Goal: Information Seeking & Learning: Learn about a topic

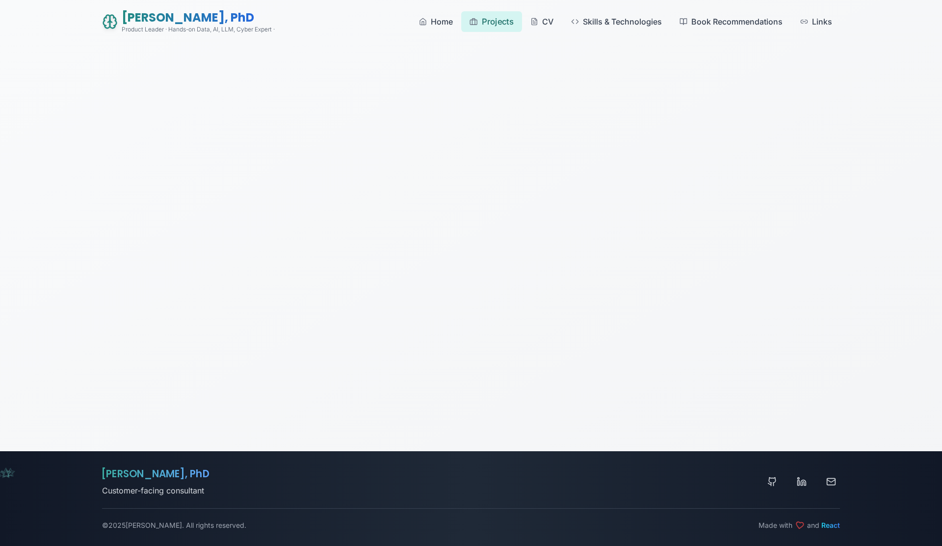
click at [487, 27] on span "Projects" at bounding box center [498, 21] width 32 height 12
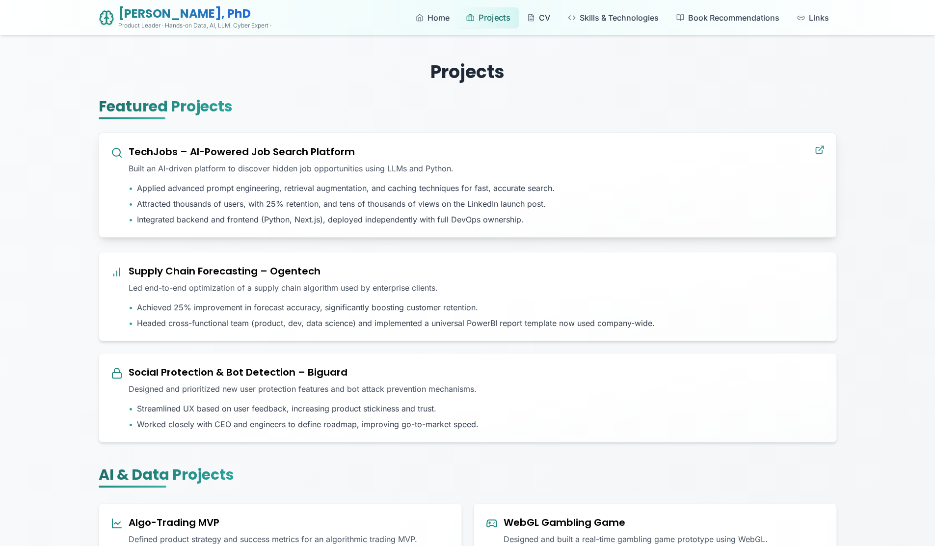
scroll to position [17, 0]
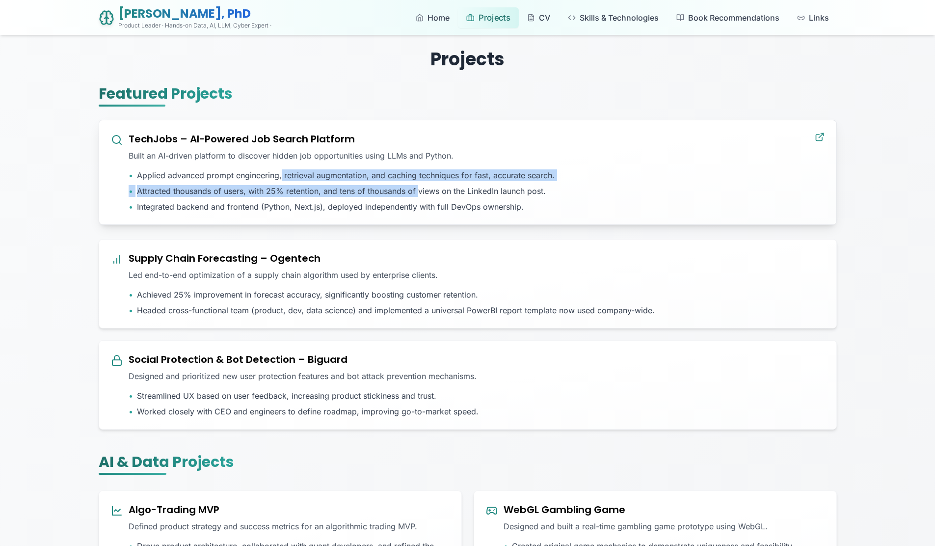
drag, startPoint x: 281, startPoint y: 170, endPoint x: 419, endPoint y: 190, distance: 139.3
click at [419, 190] on ul "• Applied advanced prompt engineering, retrieval augmentation, and caching tech…" at bounding box center [477, 190] width 696 height 43
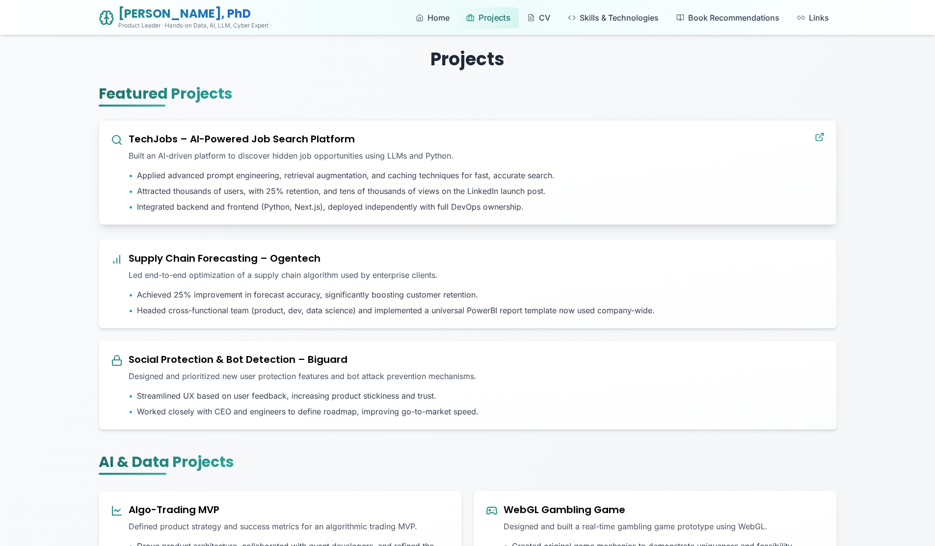
click at [419, 190] on span "Attracted thousands of users, with 25% retention, and tens of thousands of view…" at bounding box center [341, 191] width 409 height 12
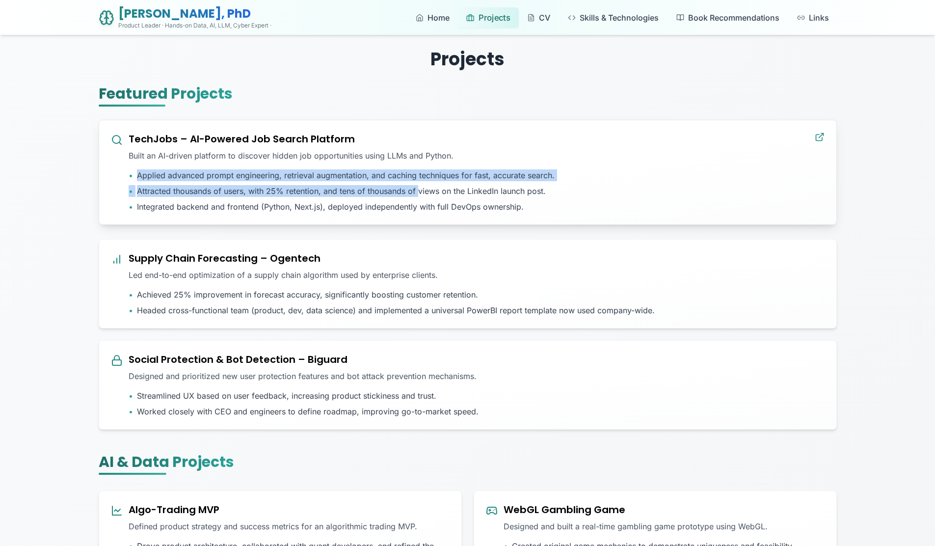
drag, startPoint x: 418, startPoint y: 191, endPoint x: 191, endPoint y: 164, distance: 228.2
click at [191, 164] on div "TechJobs – AI-Powered Job Search Platform Built an AI-driven platform to discov…" at bounding box center [477, 172] width 696 height 80
click at [232, 185] on span "Attracted thousands of users, with 25% retention, and tens of thousands of view…" at bounding box center [341, 191] width 409 height 12
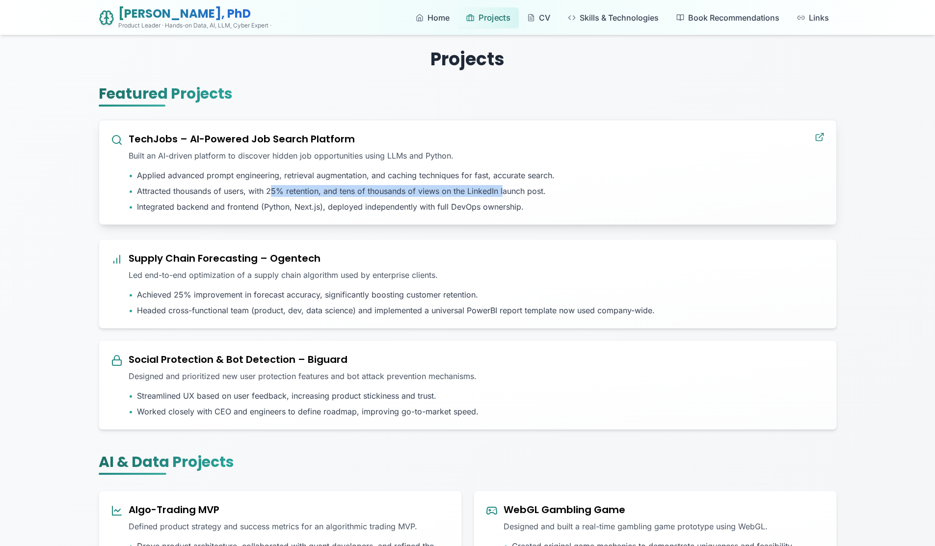
drag, startPoint x: 270, startPoint y: 195, endPoint x: 503, endPoint y: 187, distance: 233.2
click at [503, 187] on span "Attracted thousands of users, with 25% retention, and tens of thousands of view…" at bounding box center [341, 191] width 409 height 12
click at [493, 207] on span "Integrated backend and frontend (Python, Next.js), deployed independently with …" at bounding box center [330, 207] width 387 height 12
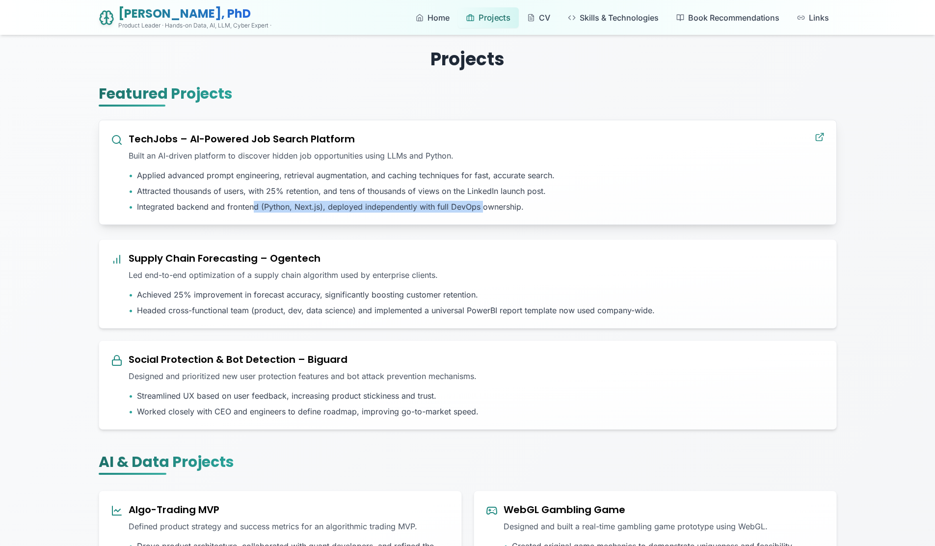
drag, startPoint x: 475, startPoint y: 212, endPoint x: 252, endPoint y: 208, distance: 223.3
click at [252, 208] on span "Integrated backend and frontend (Python, Next.js), deployed independently with …" at bounding box center [330, 207] width 387 height 12
click at [261, 207] on span "Integrated backend and frontend (Python, Next.js), deployed independently with …" at bounding box center [330, 207] width 387 height 12
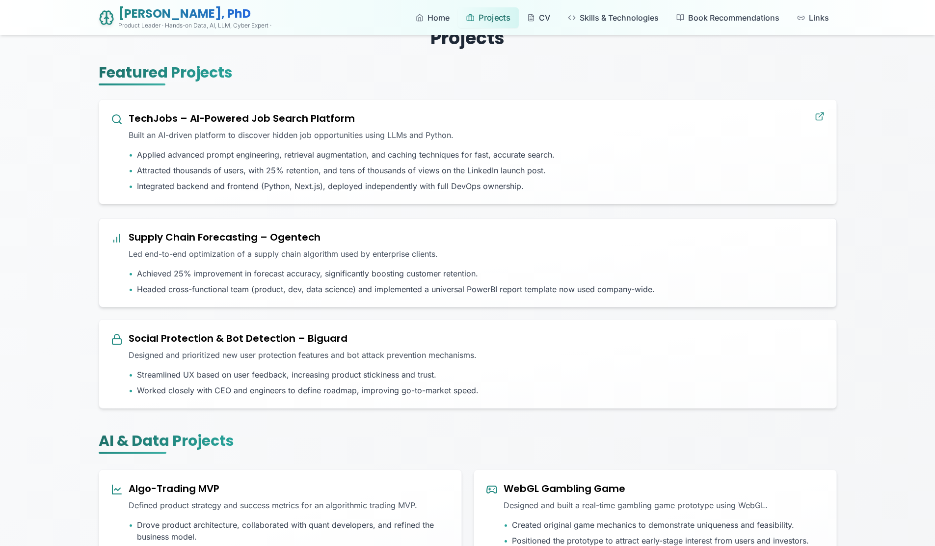
scroll to position [88, 0]
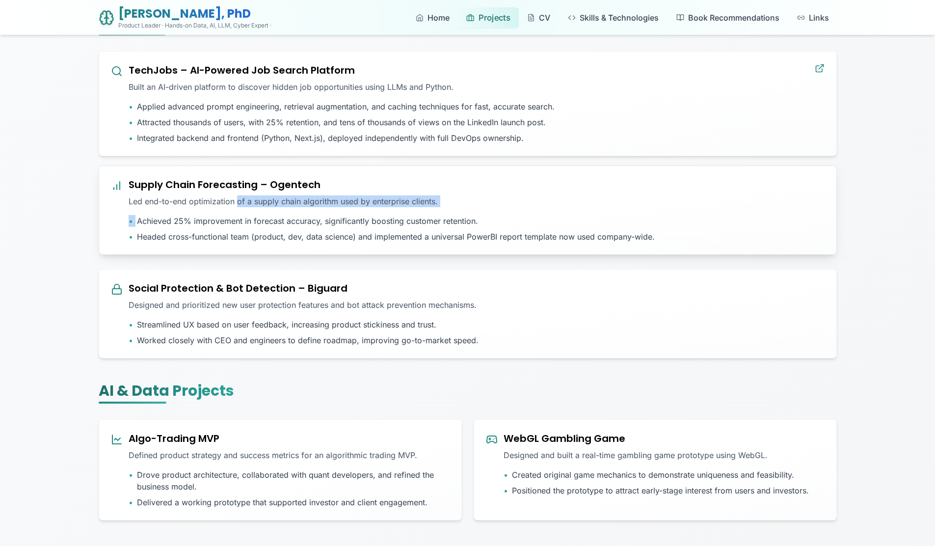
drag, startPoint x: 236, startPoint y: 203, endPoint x: 257, endPoint y: 213, distance: 22.4
click at [257, 213] on div "Supply Chain Forecasting – Ogentech Led end-to-end optimization of a supply cha…" at bounding box center [477, 210] width 696 height 65
click at [257, 217] on span "Achieved 25% improvement in forecast accuracy, significantly boosting customer …" at bounding box center [307, 221] width 341 height 12
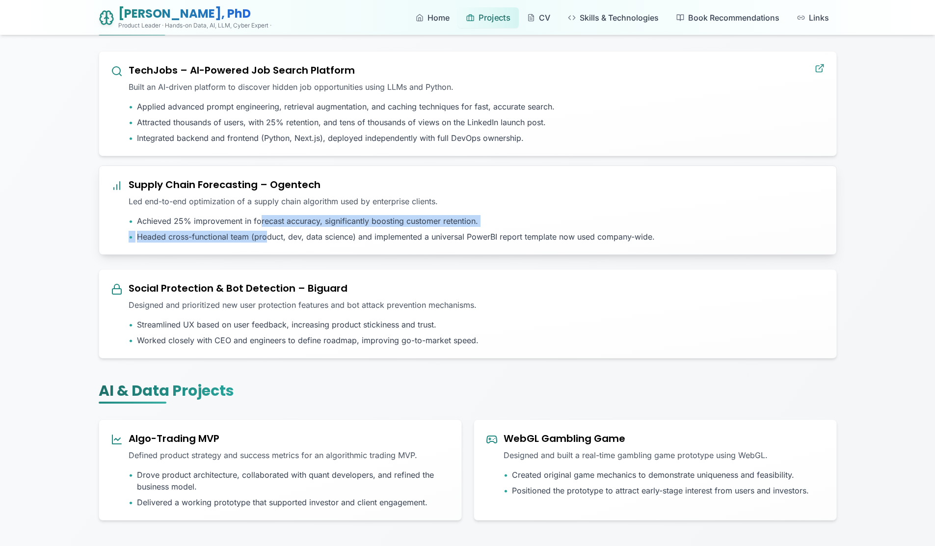
drag, startPoint x: 258, startPoint y: 217, endPoint x: 266, endPoint y: 235, distance: 20.2
click at [266, 235] on ul "• Achieved 25% improvement in forecast accuracy, significantly boosting custome…" at bounding box center [477, 228] width 696 height 27
click at [261, 231] on span "Headed cross-functional team (product, dev, data science) and implemented a uni…" at bounding box center [396, 237] width 518 height 12
drag, startPoint x: 253, startPoint y: 222, endPoint x: 246, endPoint y: 239, distance: 18.7
click at [246, 239] on ul "• Achieved 25% improvement in forecast accuracy, significantly boosting custome…" at bounding box center [477, 228] width 696 height 27
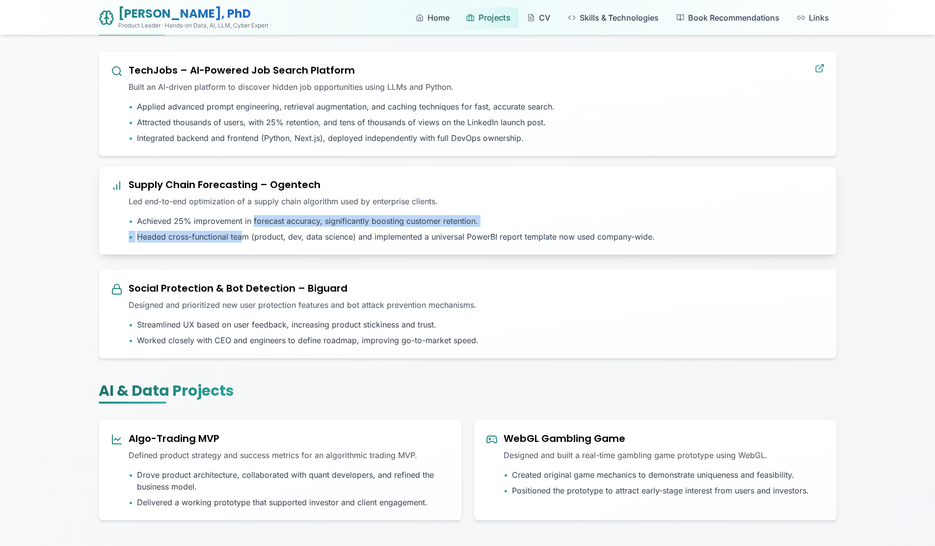
click at [246, 239] on span "Headed cross-functional team (product, dev, data science) and implemented a uni…" at bounding box center [396, 237] width 518 height 12
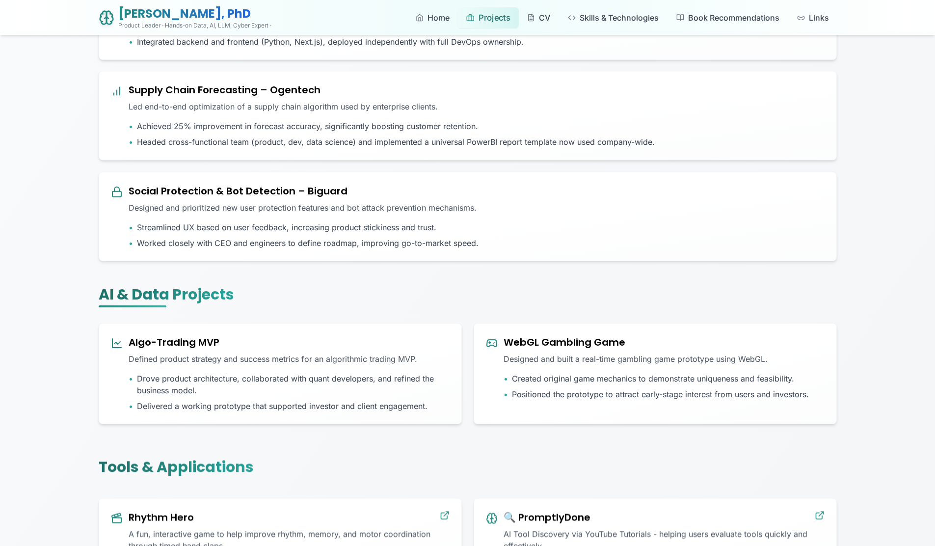
scroll to position [218, 0]
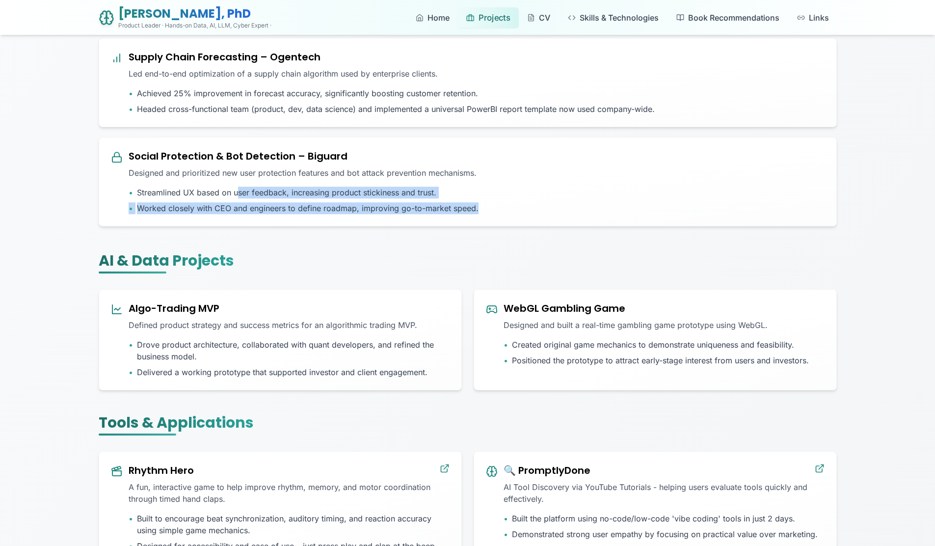
drag, startPoint x: 238, startPoint y: 192, endPoint x: 299, endPoint y: 228, distance: 70.8
click at [299, 228] on div "TechJobs – AI-Powered Job Search Platform Built an AI-driven platform to discov…" at bounding box center [468, 74] width 738 height 307
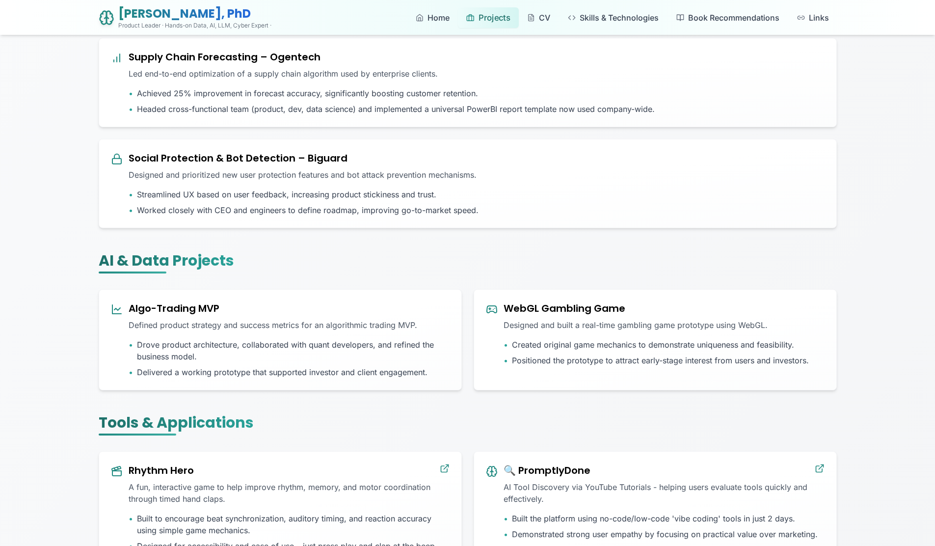
click at [309, 275] on section "AI & Data Projects Algo-Trading MVP Defined product strategy and success metric…" at bounding box center [468, 321] width 738 height 138
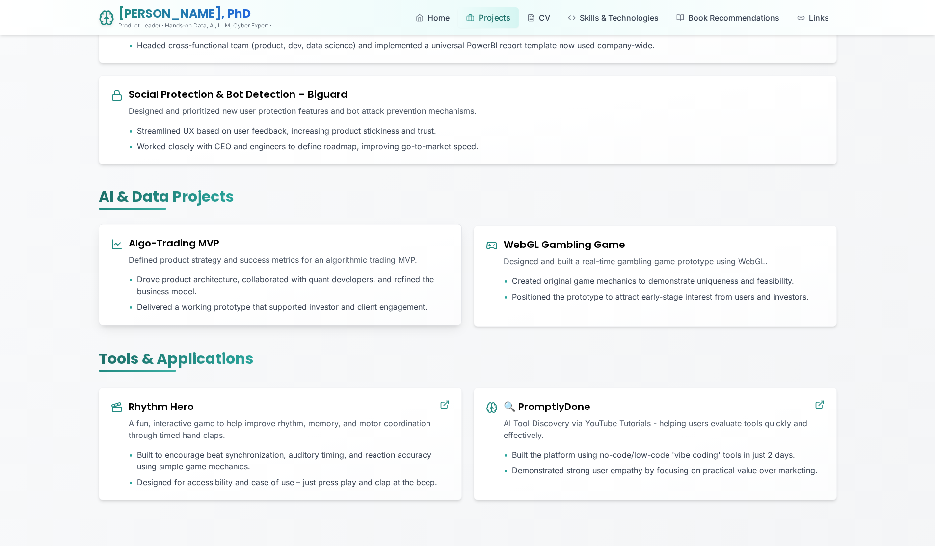
scroll to position [291, 0]
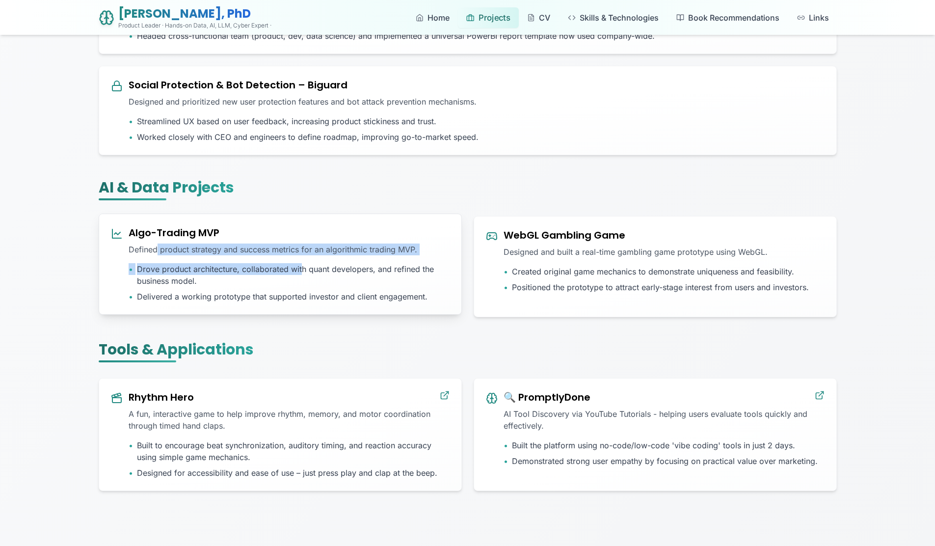
drag, startPoint x: 301, startPoint y: 274, endPoint x: 166, endPoint y: 250, distance: 137.5
click at [161, 246] on div "Algo-Trading MVP Defined product strategy and success metrics for an algorithmi…" at bounding box center [289, 264] width 321 height 77
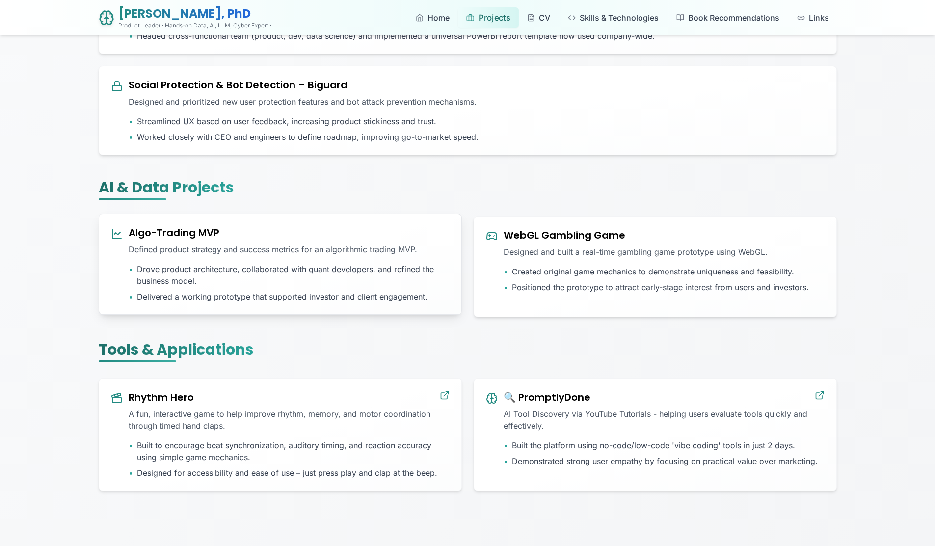
click at [198, 277] on span "Drove product architecture, collaborated with quant developers, and refined the…" at bounding box center [293, 275] width 313 height 24
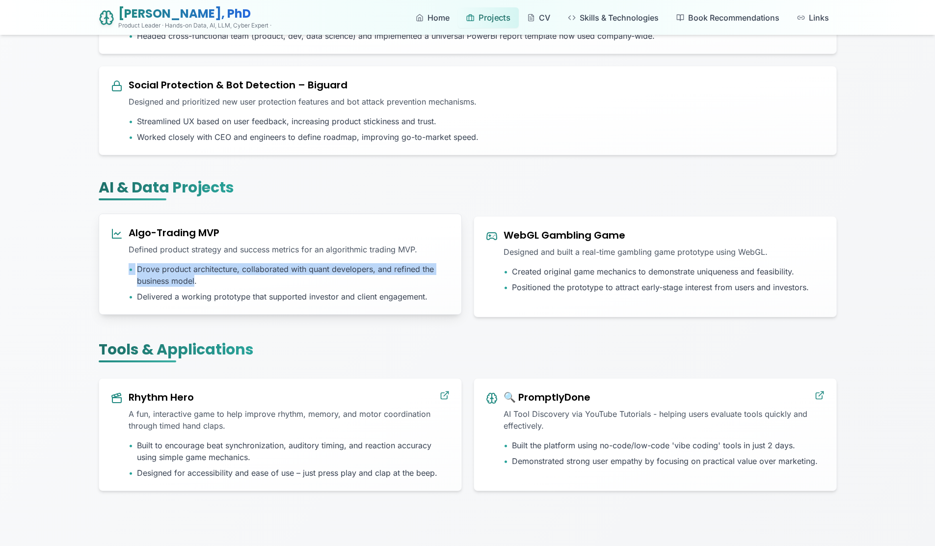
drag, startPoint x: 164, startPoint y: 267, endPoint x: 134, endPoint y: 260, distance: 30.3
click at [134, 260] on div "Algo-Trading MVP Defined product strategy and success metrics for an algorithmi…" at bounding box center [289, 264] width 321 height 77
click at [184, 279] on span "Drove product architecture, collaborated with quant developers, and refined the…" at bounding box center [293, 275] width 313 height 24
drag, startPoint x: 199, startPoint y: 279, endPoint x: 144, endPoint y: 264, distance: 56.5
click at [144, 264] on span "Drove product architecture, collaborated with quant developers, and refined the…" at bounding box center [293, 275] width 313 height 24
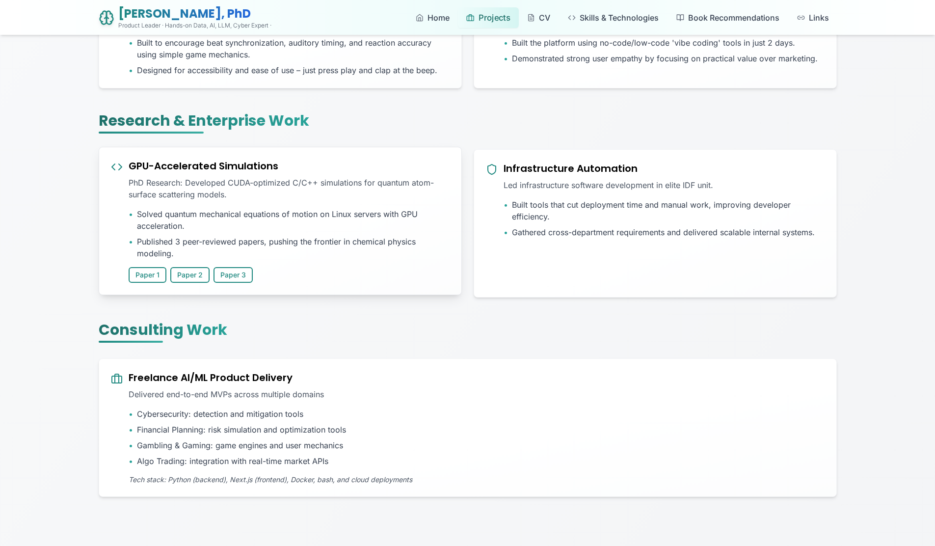
scroll to position [695, 0]
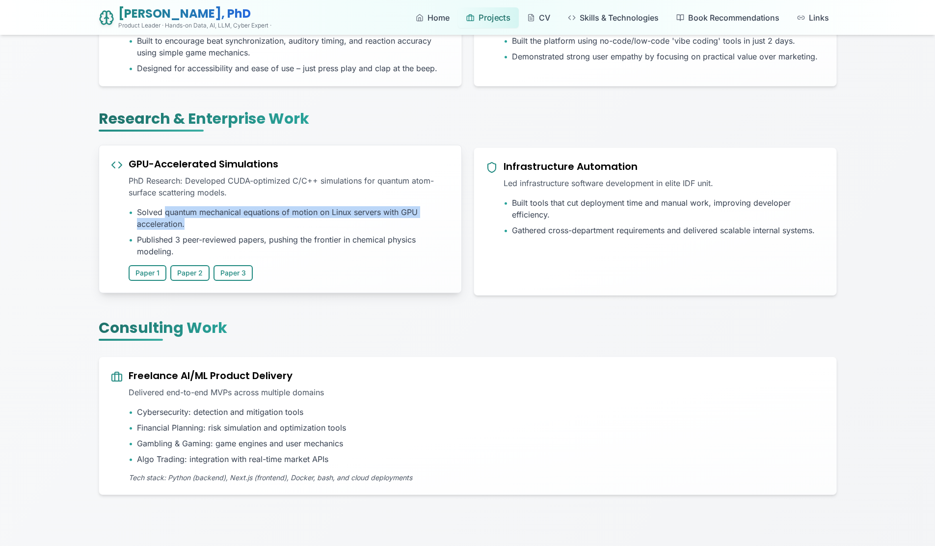
drag, startPoint x: 186, startPoint y: 226, endPoint x: 158, endPoint y: 216, distance: 29.2
click at [159, 216] on span "Solved quantum mechanical equations of motion on Linux servers with GPU acceler…" at bounding box center [293, 218] width 313 height 24
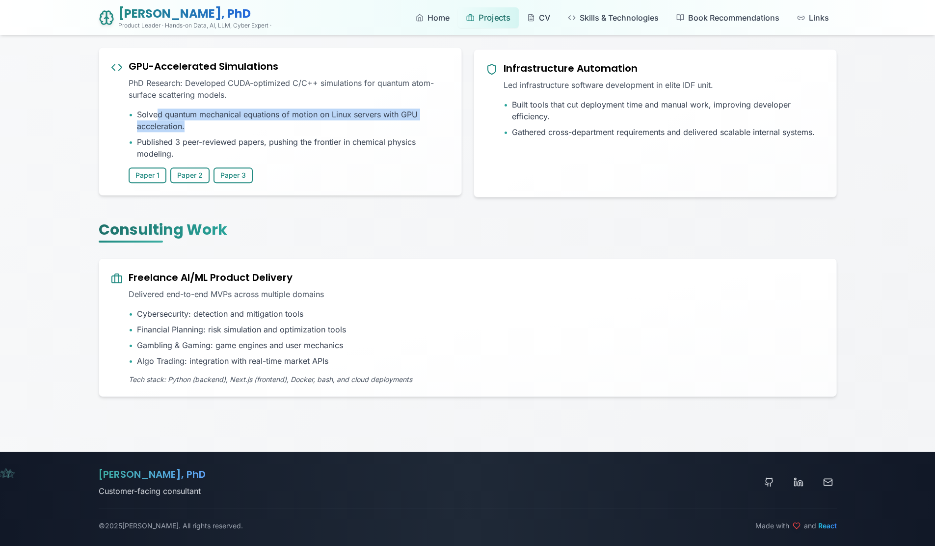
scroll to position [794, 0]
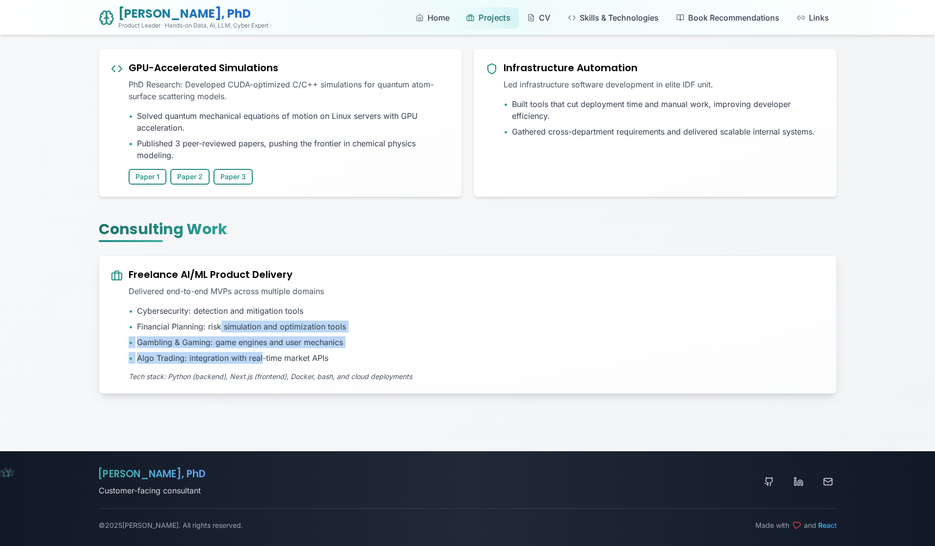
drag, startPoint x: 241, startPoint y: 326, endPoint x: 263, endPoint y: 361, distance: 40.8
click at [263, 361] on ul "• Cybersecurity: detection and mitigation tools • Financial Planning: risk simu…" at bounding box center [477, 334] width 696 height 59
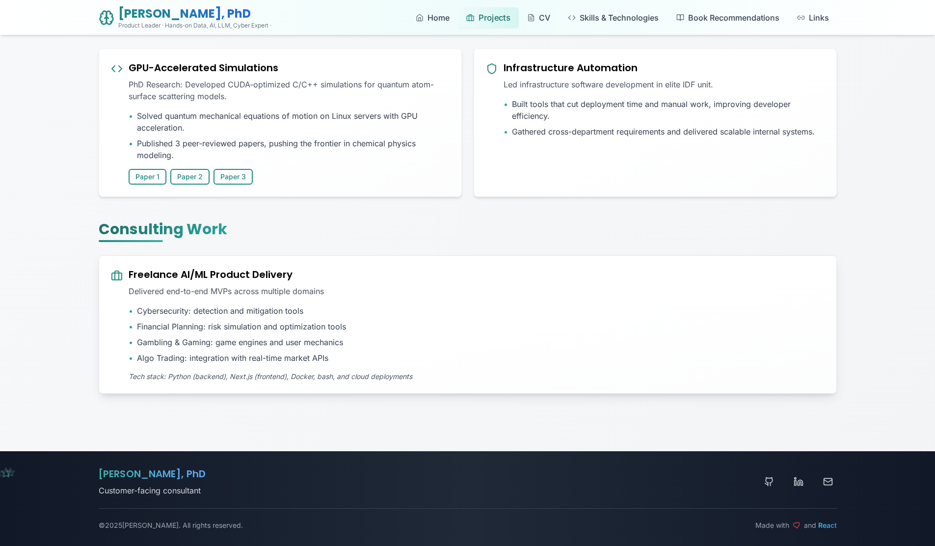
click at [298, 356] on span "Algo Trading: integration with real-time market APIs" at bounding box center [232, 358] width 191 height 12
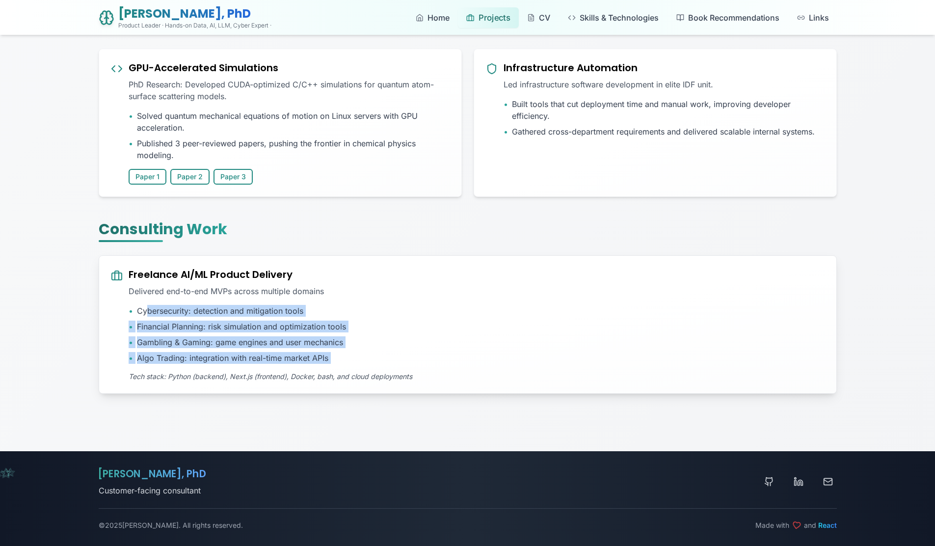
drag, startPoint x: 339, startPoint y: 367, endPoint x: 148, endPoint y: 311, distance: 199.2
click at [148, 311] on div "Freelance AI/ML Product Delivery Delivered end-to-end MVPs across multiple doma…" at bounding box center [477, 324] width 696 height 114
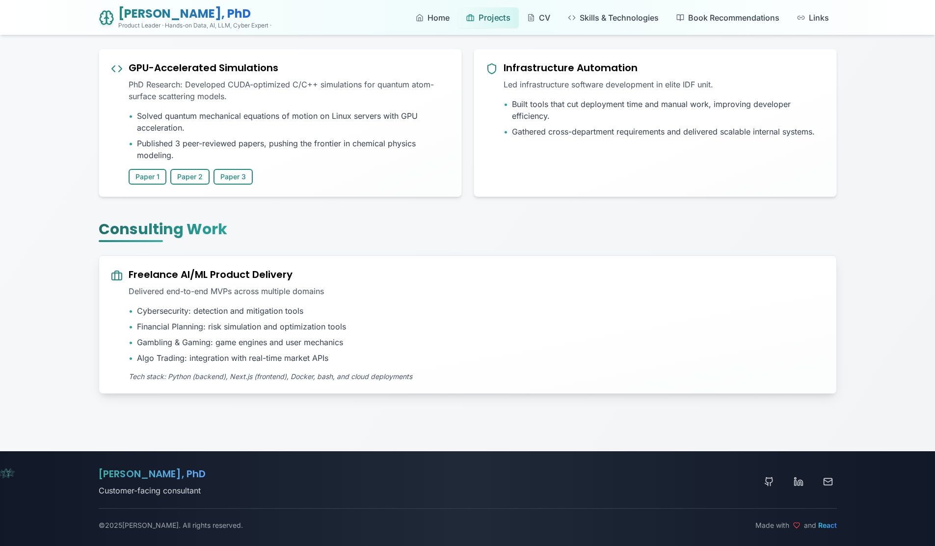
click at [176, 317] on ul "• Cybersecurity: detection and mitigation tools • Financial Planning: risk simu…" at bounding box center [477, 334] width 696 height 59
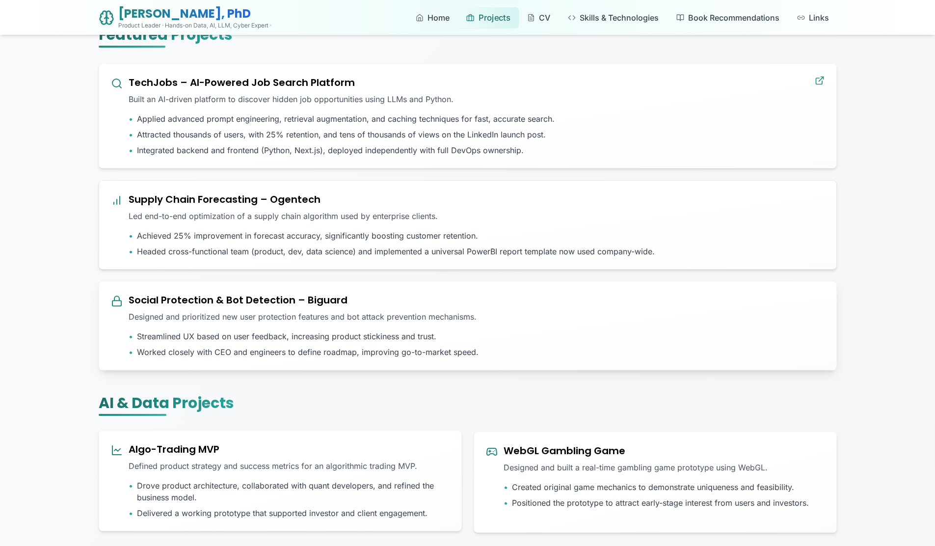
scroll to position [0, 0]
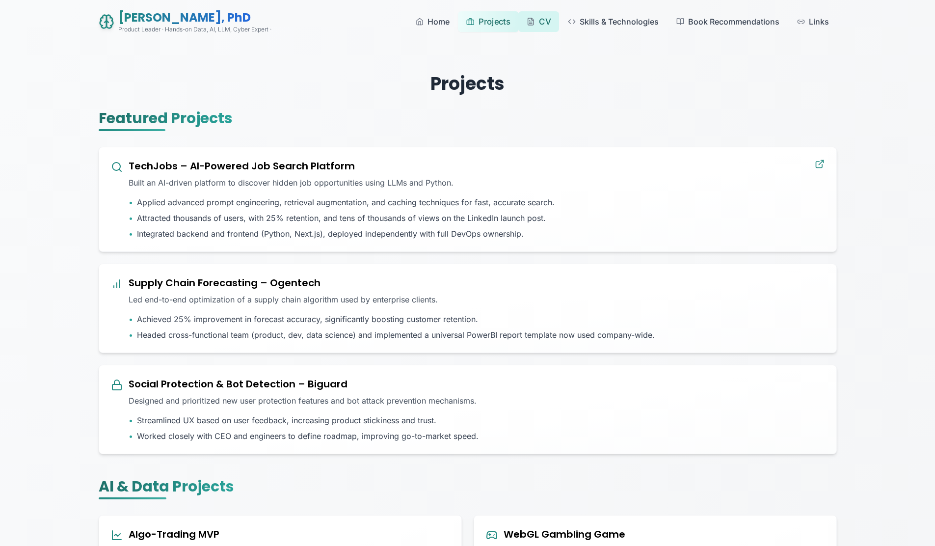
click at [534, 23] on icon at bounding box center [530, 21] width 8 height 8
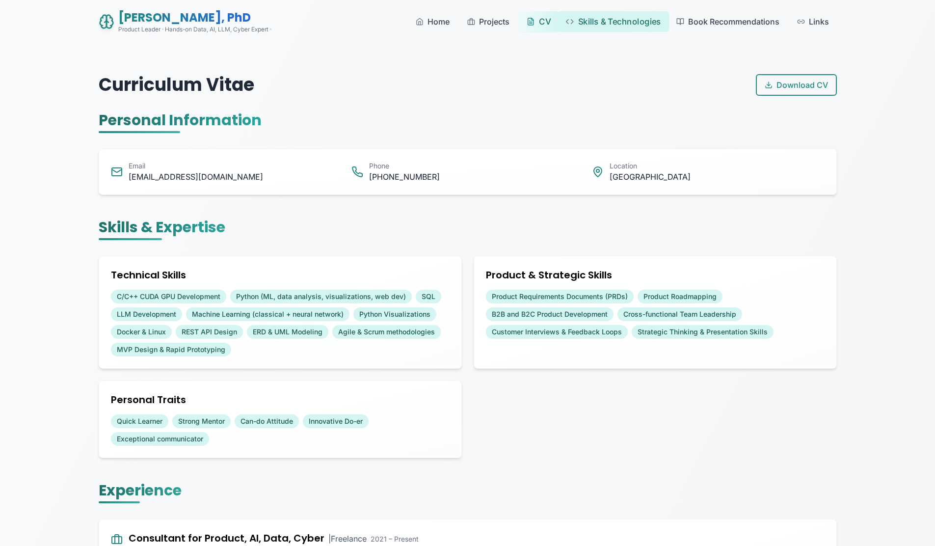
click at [605, 21] on span "Skills & Technologies" at bounding box center [618, 21] width 83 height 12
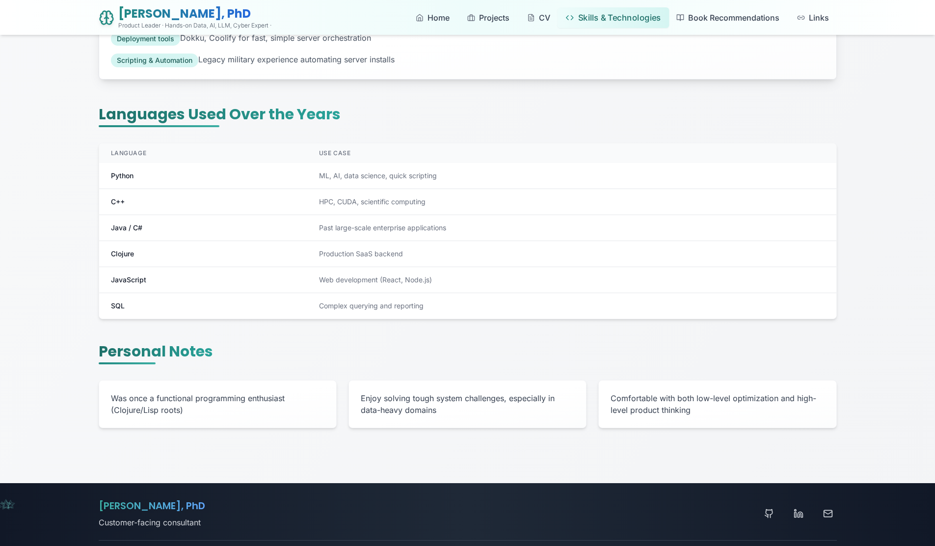
scroll to position [956, 0]
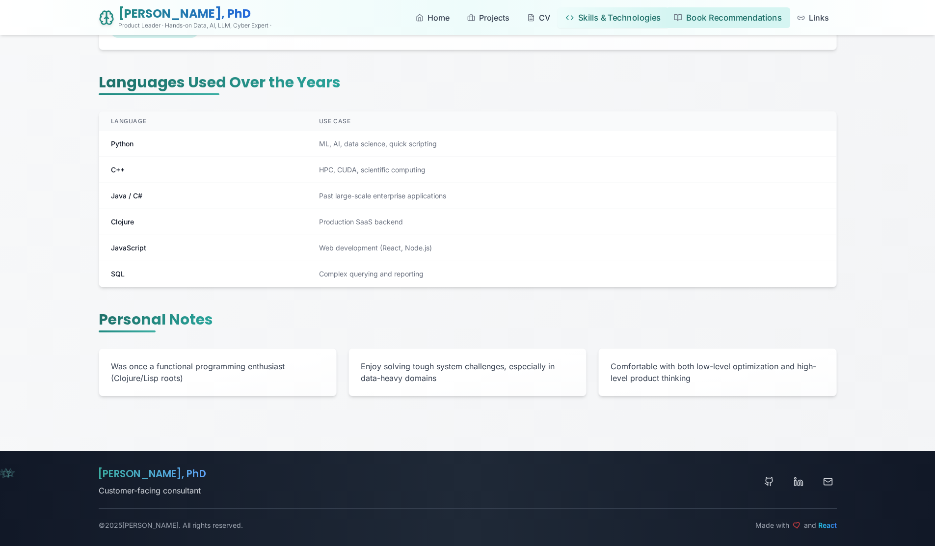
click at [747, 15] on span "Book Recommendations" at bounding box center [733, 17] width 96 height 12
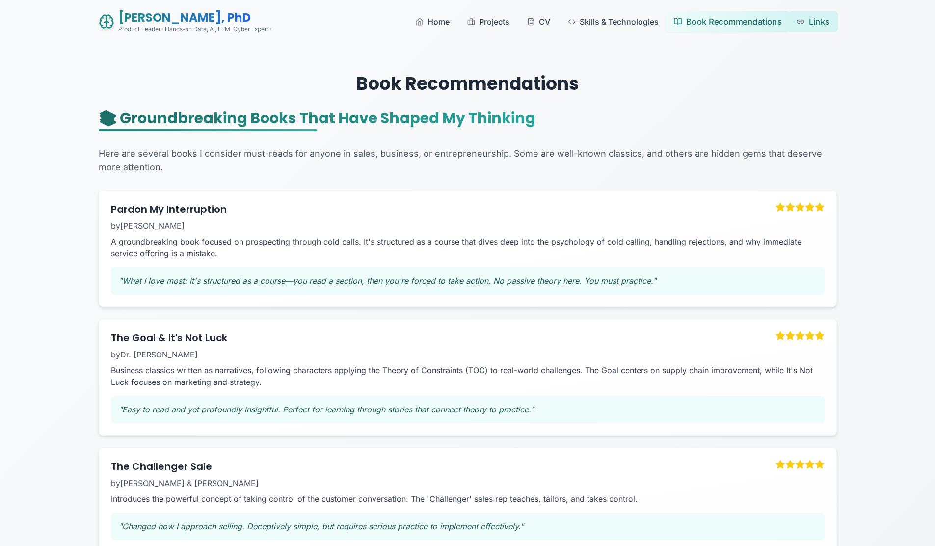
click at [805, 23] on link "Links" at bounding box center [812, 21] width 50 height 21
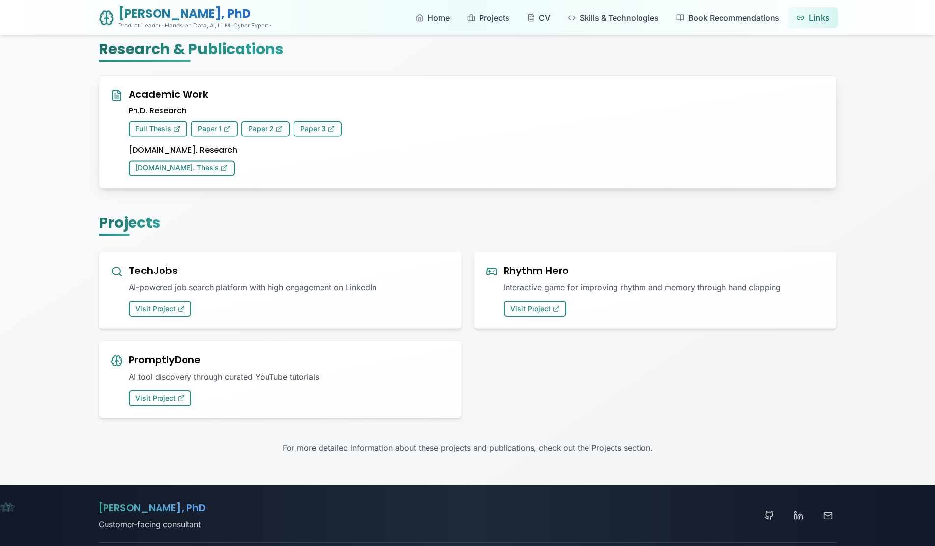
scroll to position [69, 0]
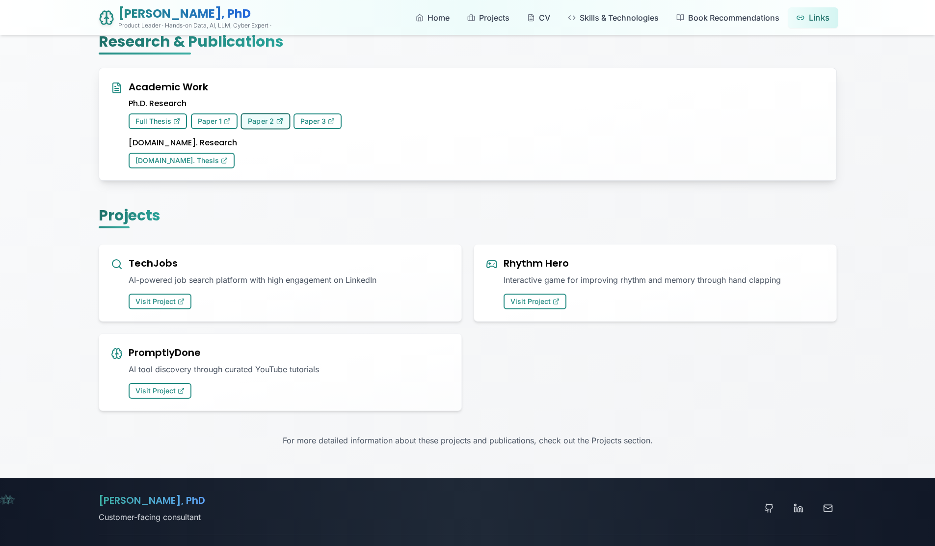
click at [268, 121] on button "Paper 2" at bounding box center [265, 121] width 50 height 16
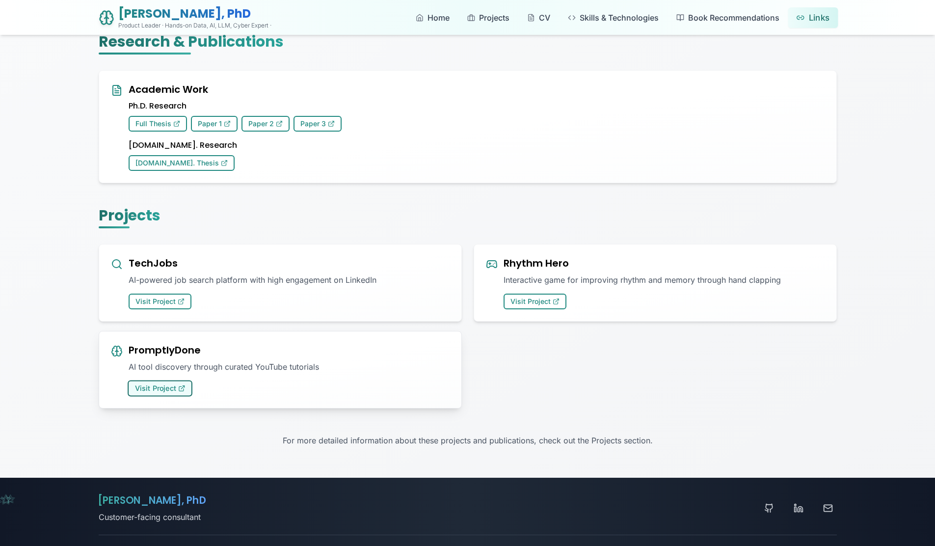
click at [184, 382] on button "Visit Project" at bounding box center [160, 388] width 65 height 16
click at [555, 297] on icon at bounding box center [556, 299] width 7 height 7
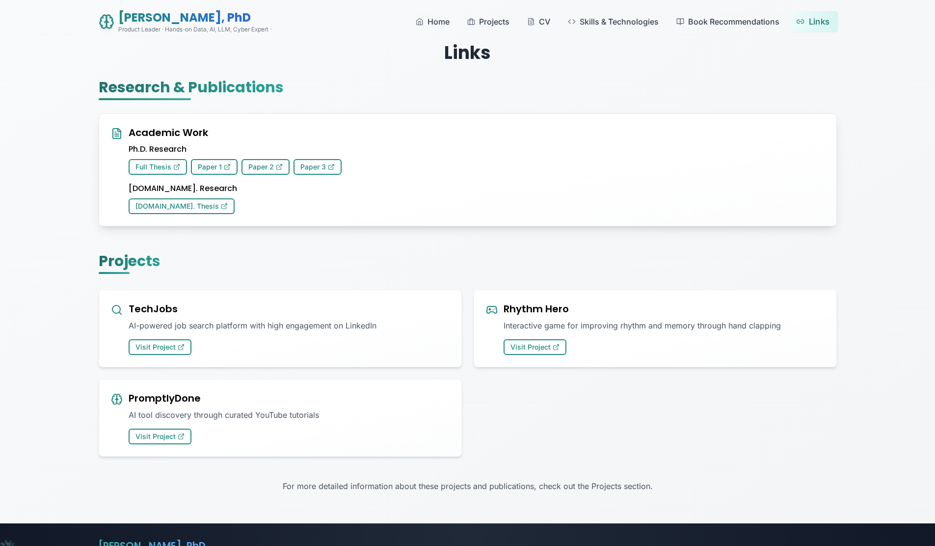
scroll to position [0, 0]
